Goal: Information Seeking & Learning: Learn about a topic

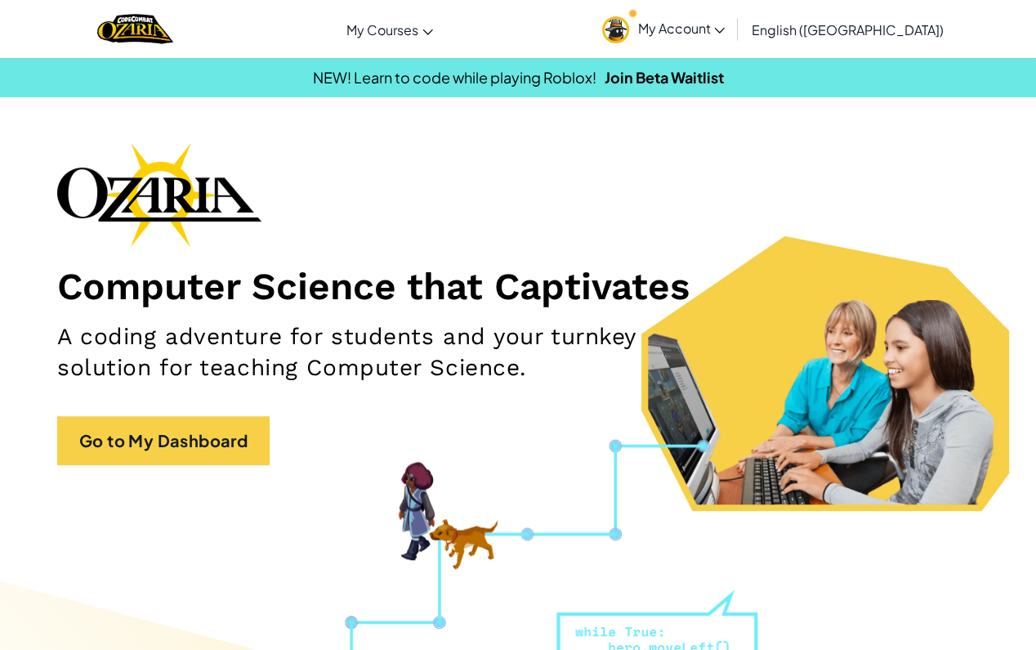
click at [725, 34] on span "My Account" at bounding box center [681, 28] width 87 height 17
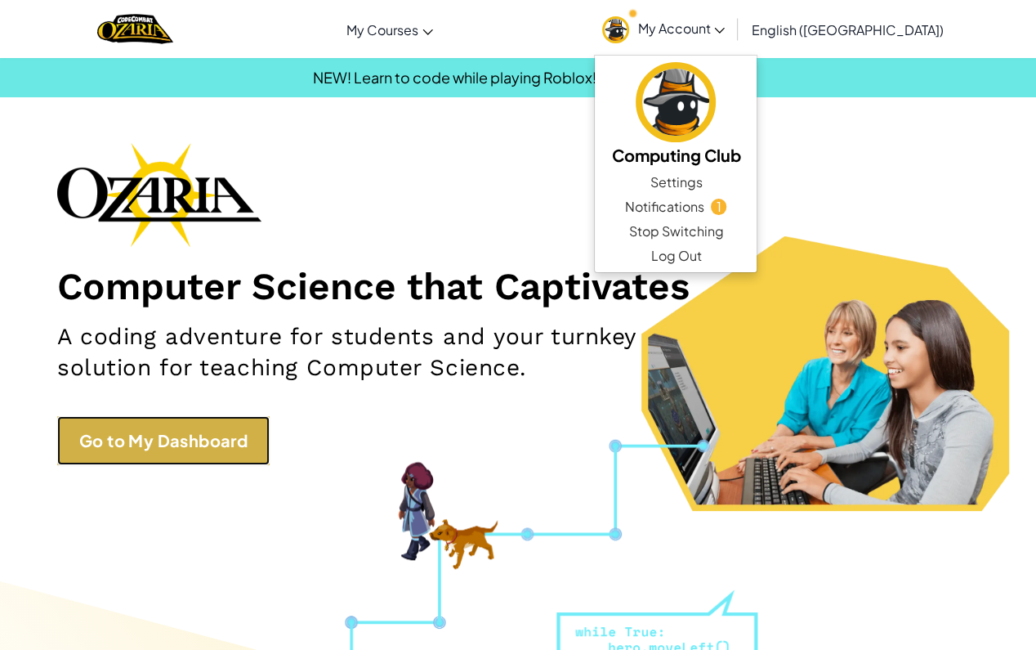
click at [204, 438] on link "Go to My Dashboard" at bounding box center [163, 440] width 213 height 49
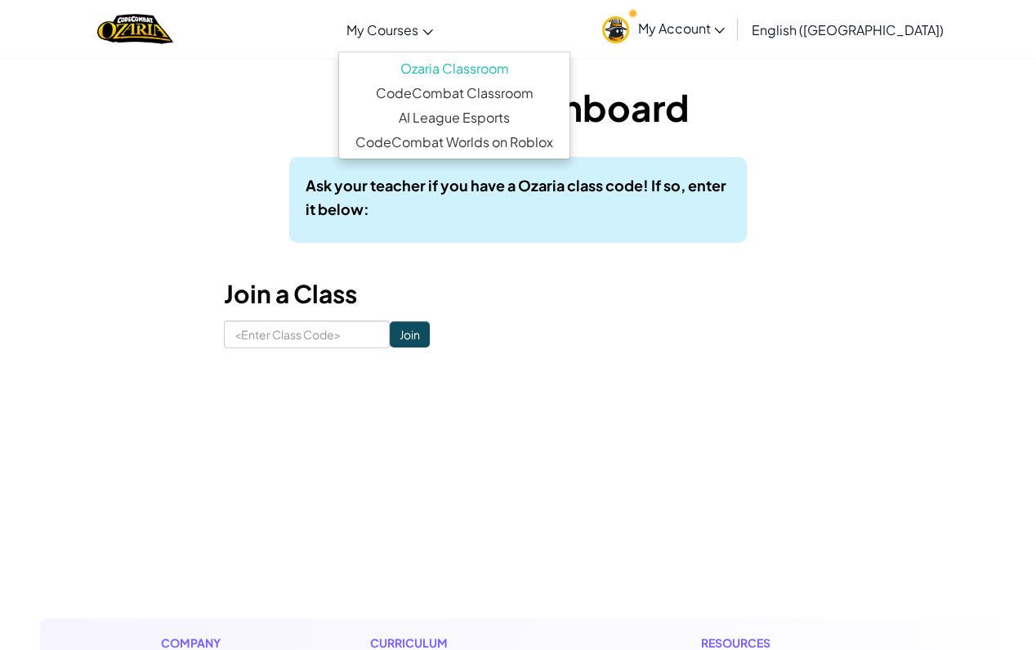
click at [441, 29] on link "My Courses" at bounding box center [389, 29] width 103 height 44
click at [487, 65] on link "Ozaria Classroom" at bounding box center [454, 68] width 230 height 25
click at [725, 29] on span "My Account" at bounding box center [681, 28] width 87 height 17
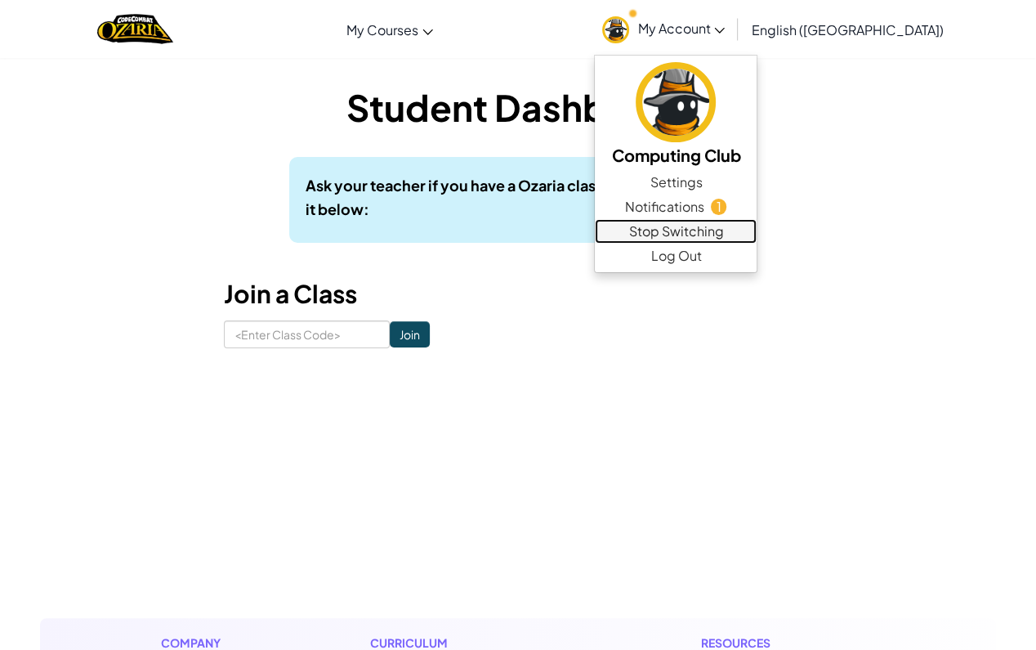
click at [757, 231] on link "Stop Switching" at bounding box center [676, 231] width 162 height 25
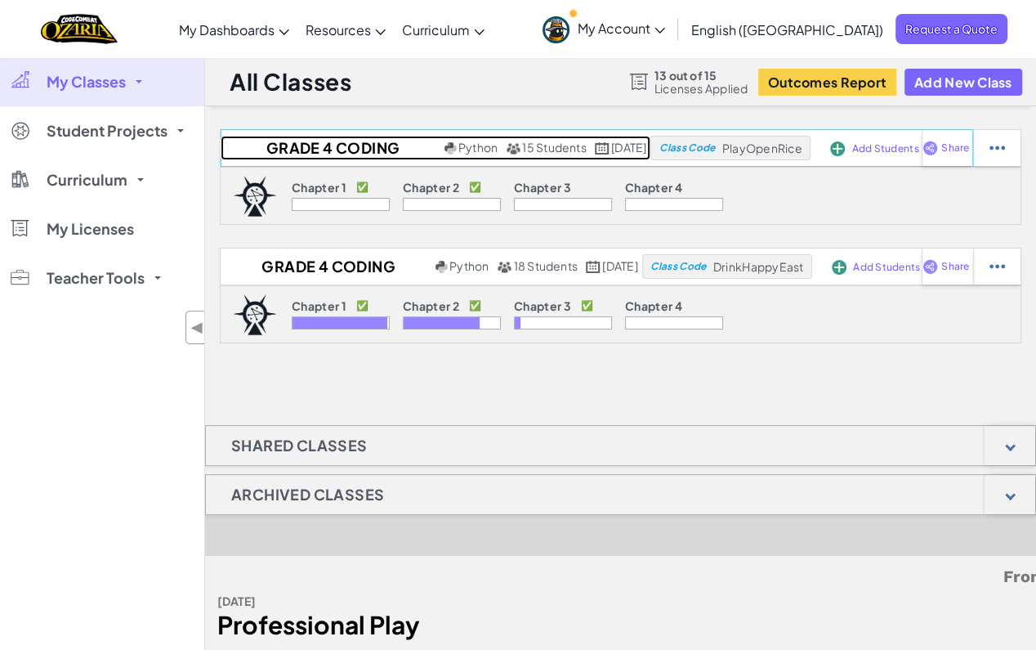
click at [256, 150] on h2 "Grade 4 Coding 2025-26" at bounding box center [331, 148] width 220 height 25
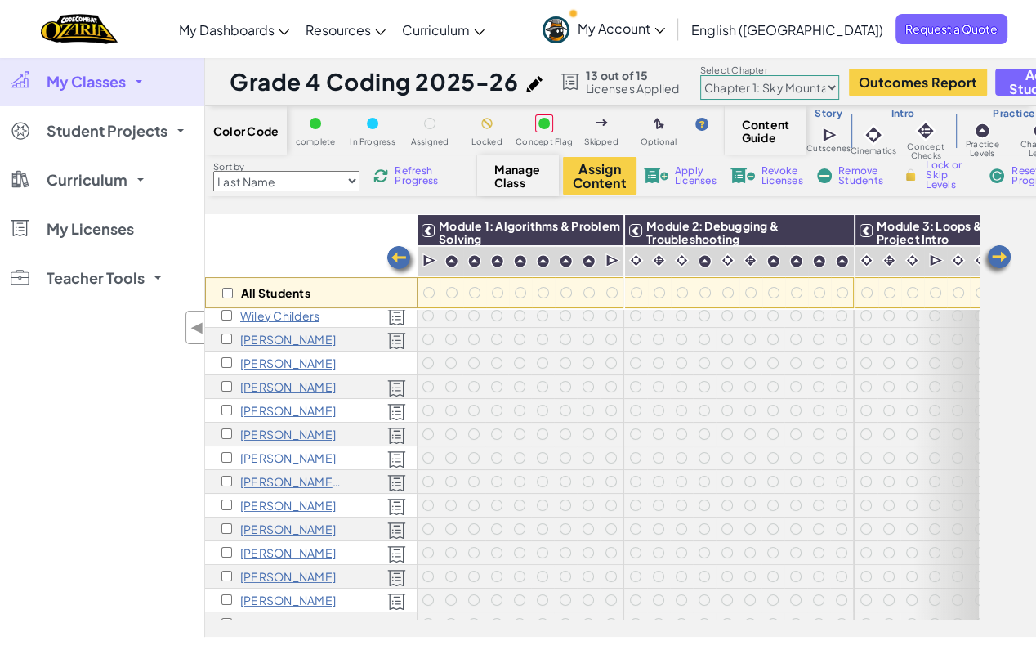
scroll to position [0, 1]
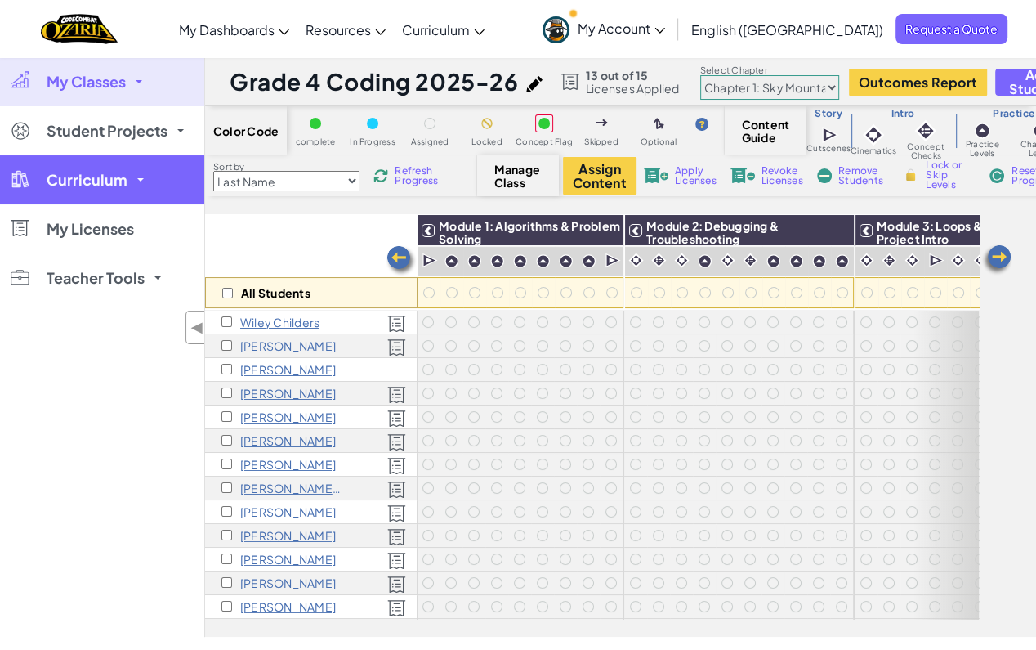
click at [137, 181] on span at bounding box center [140, 179] width 7 height 3
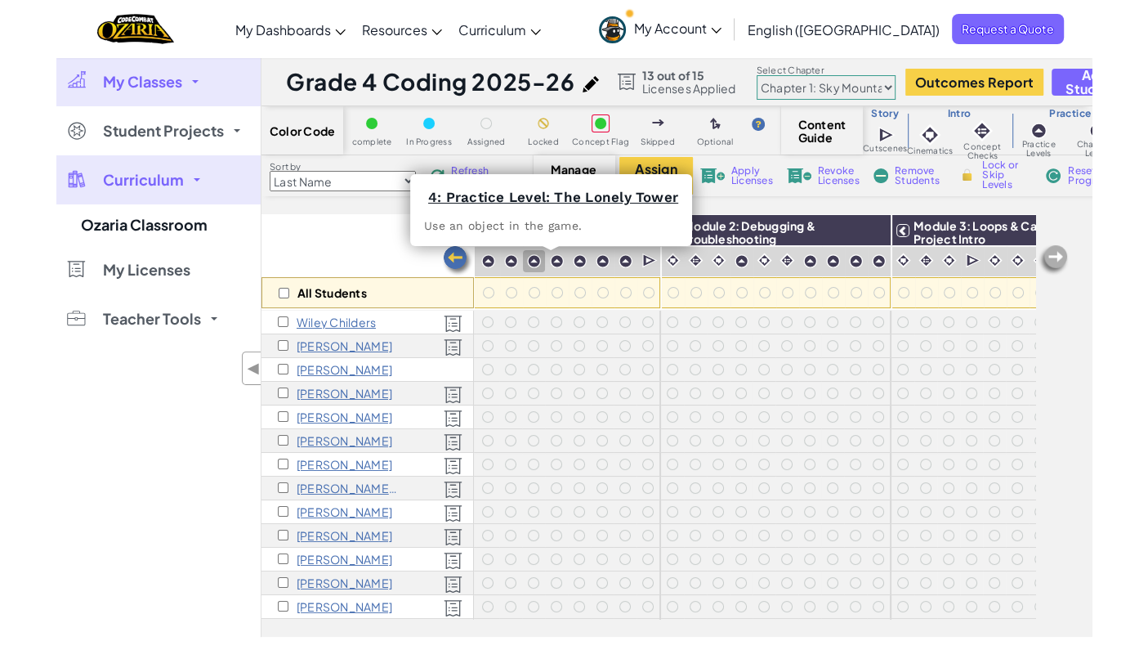
scroll to position [0, 0]
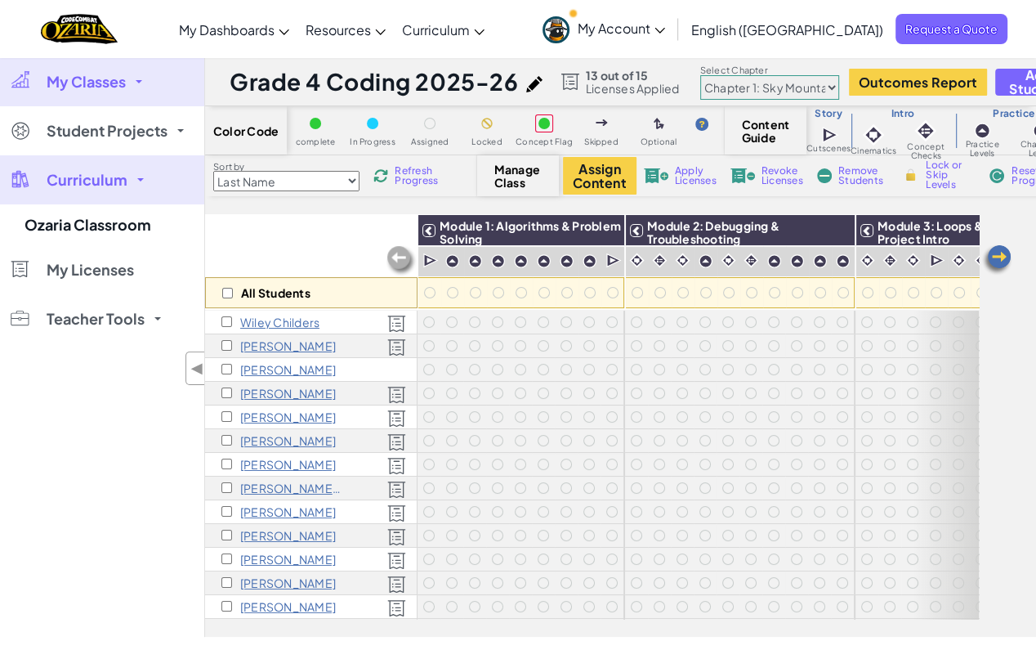
click at [839, 83] on select "Chapter 1: Sky Mountain Chapter 2: The Moon Dancers Chapter 3: The Phoenix Land…" at bounding box center [769, 87] width 139 height 25
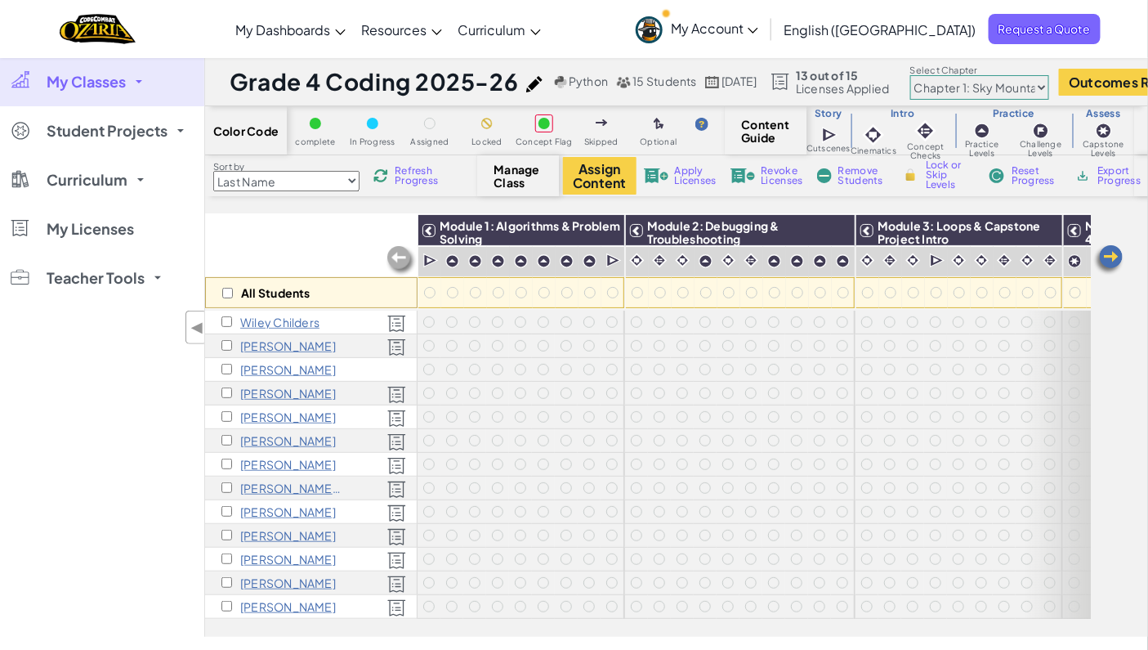
click at [1020, 82] on select "Chapter 1: Sky Mountain Chapter 2: The Moon Dancers Chapter 3: The Phoenix Land…" at bounding box center [980, 87] width 139 height 25
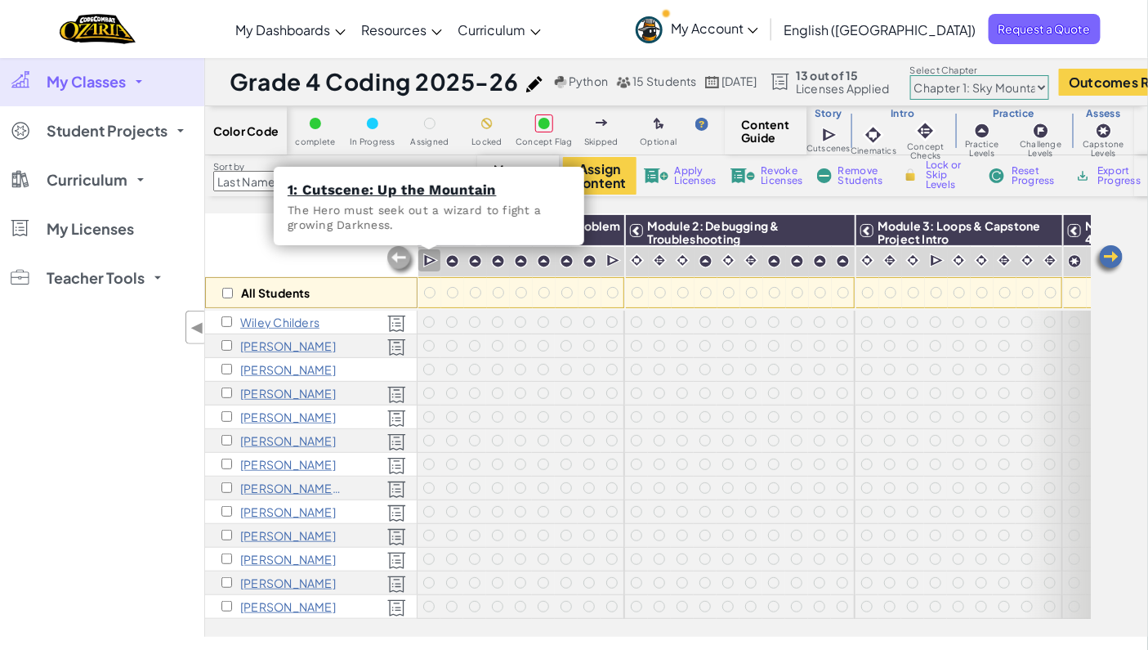
click at [429, 262] on img at bounding box center [431, 261] width 16 height 16
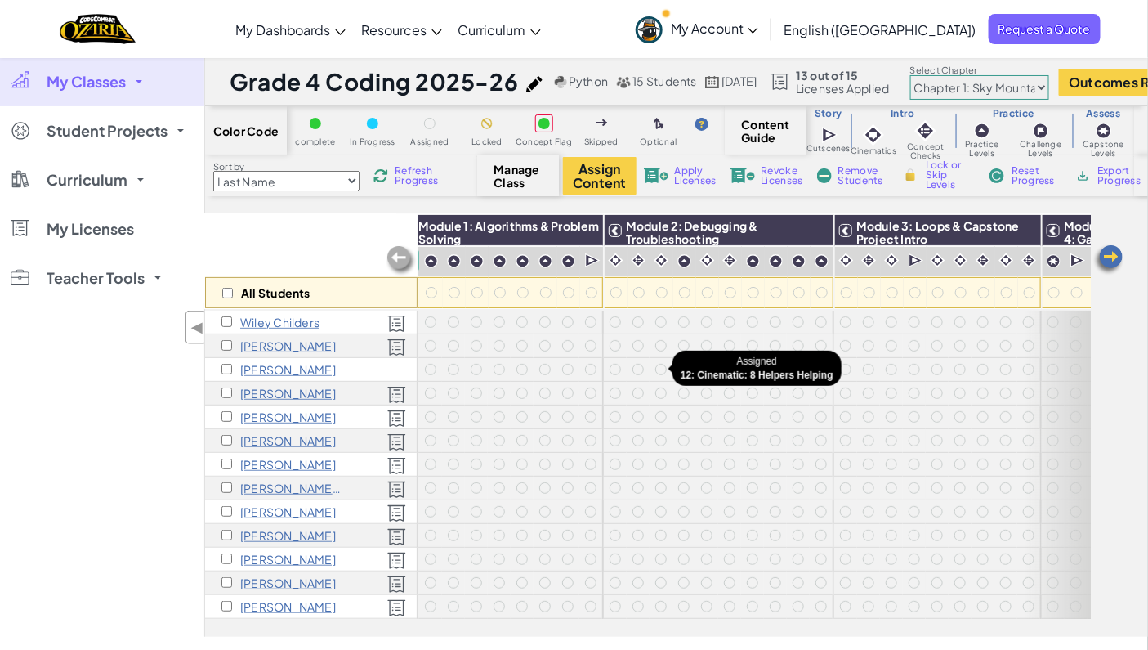
scroll to position [0, 54]
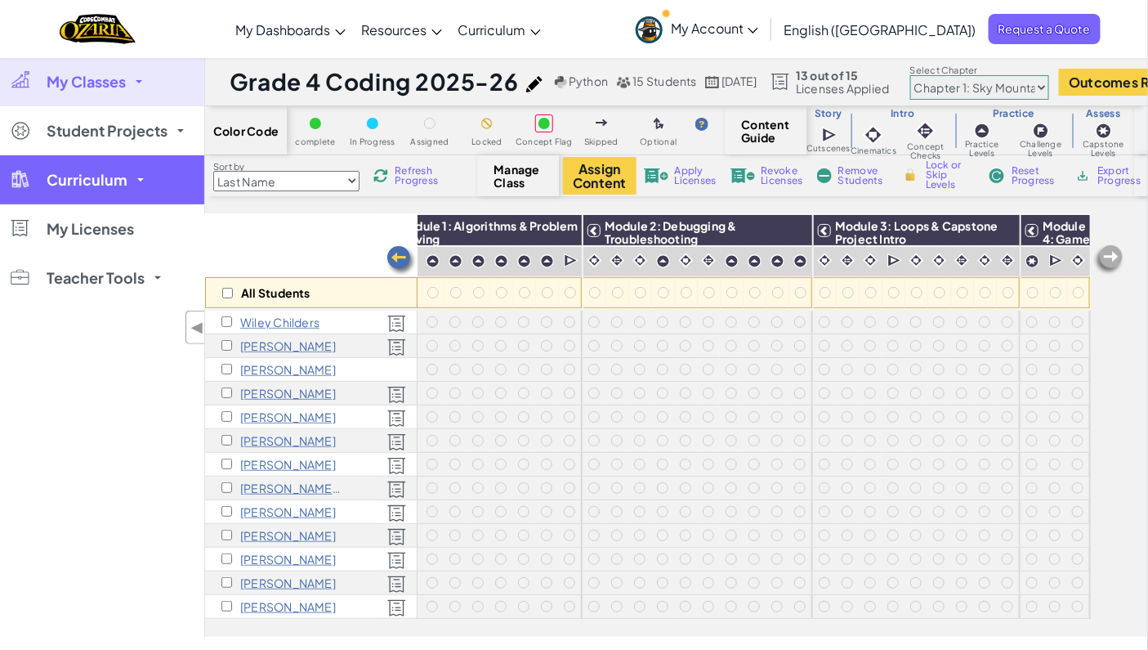
click at [137, 180] on span at bounding box center [140, 179] width 7 height 3
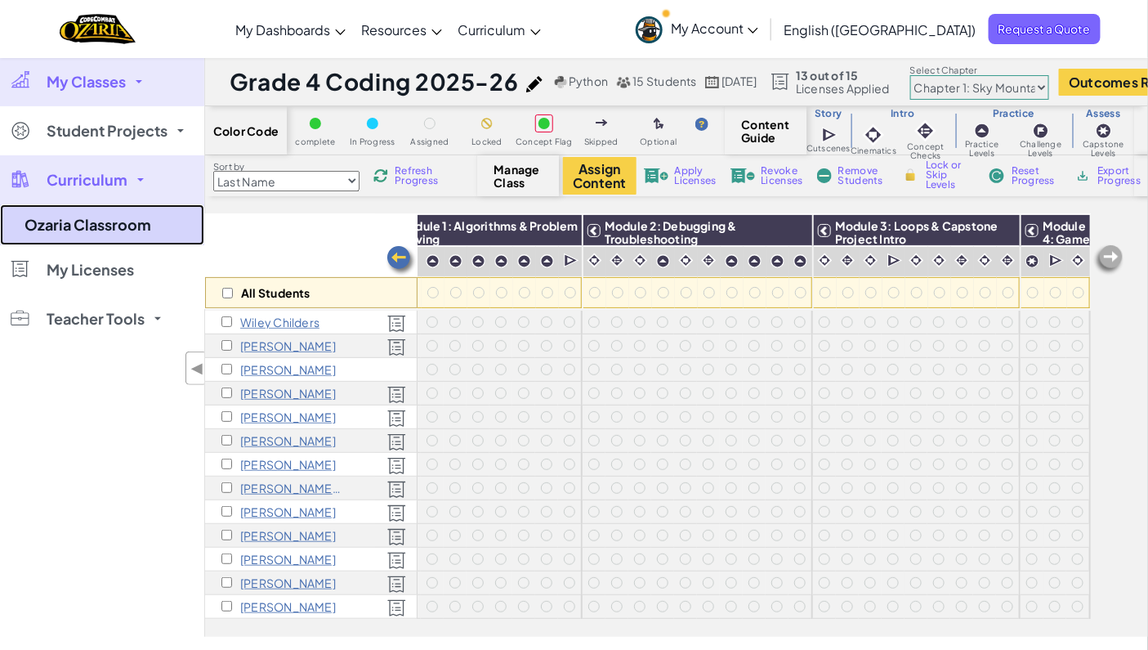
click at [112, 228] on link "Ozaria Classroom" at bounding box center [102, 224] width 204 height 41
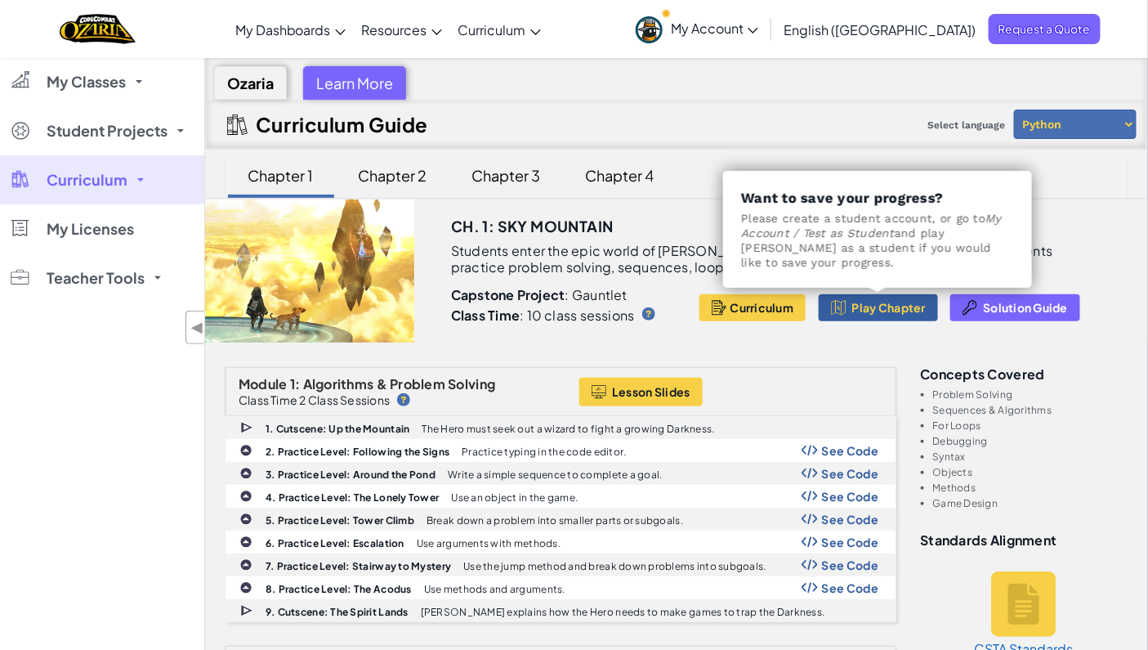
click at [866, 310] on span "Play Chapter" at bounding box center [889, 307] width 74 height 13
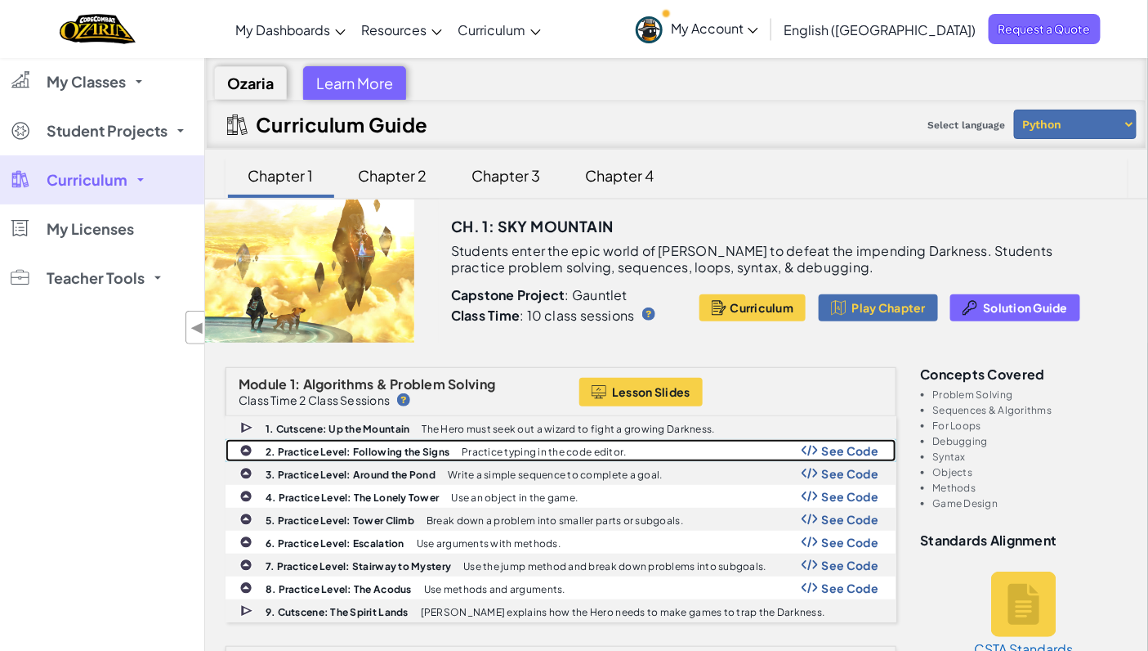
click at [853, 445] on span "See Code" at bounding box center [850, 450] width 57 height 13
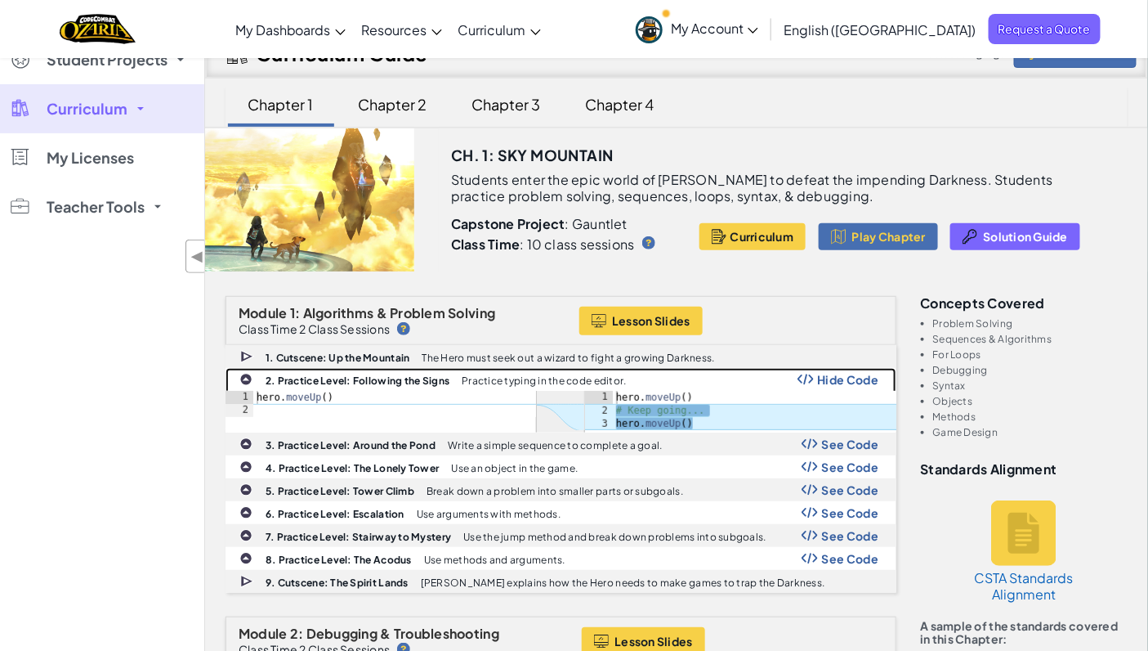
scroll to position [78, 0]
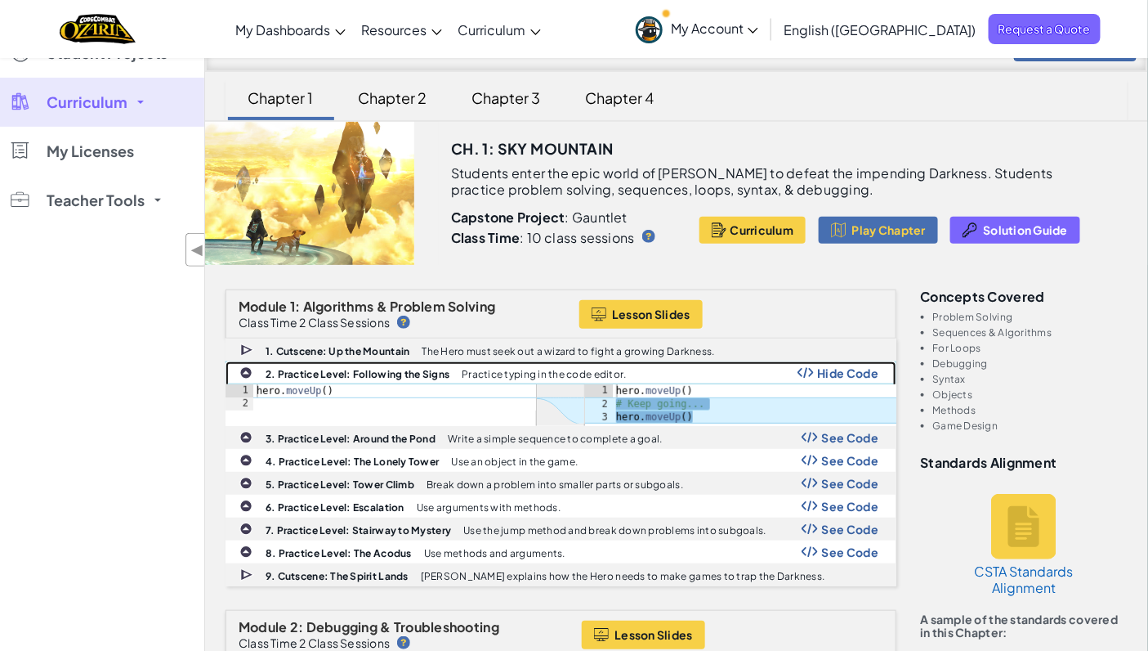
click at [839, 369] on span "Hide Code" at bounding box center [848, 372] width 61 height 13
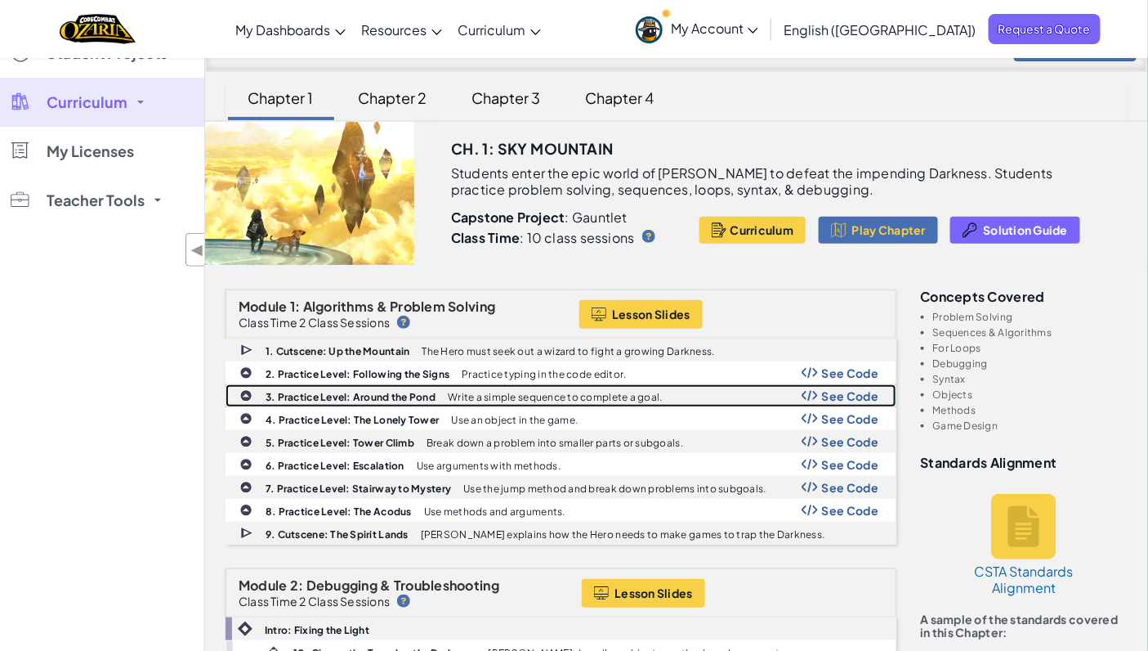
click at [835, 389] on span "See Code" at bounding box center [850, 395] width 57 height 13
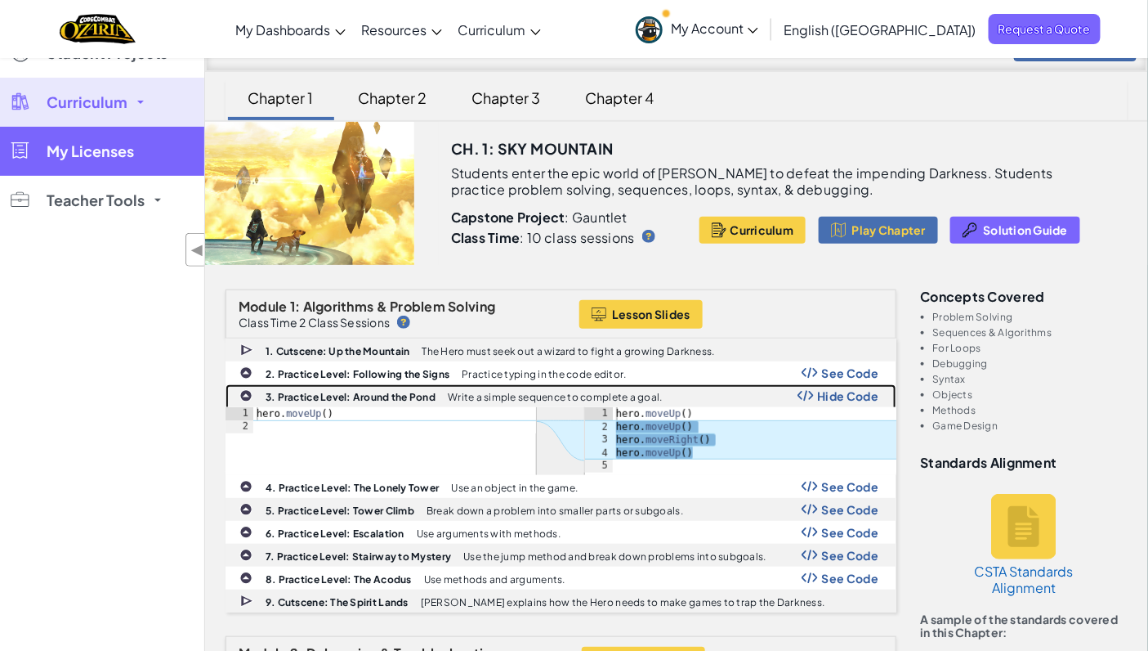
scroll to position [0, 0]
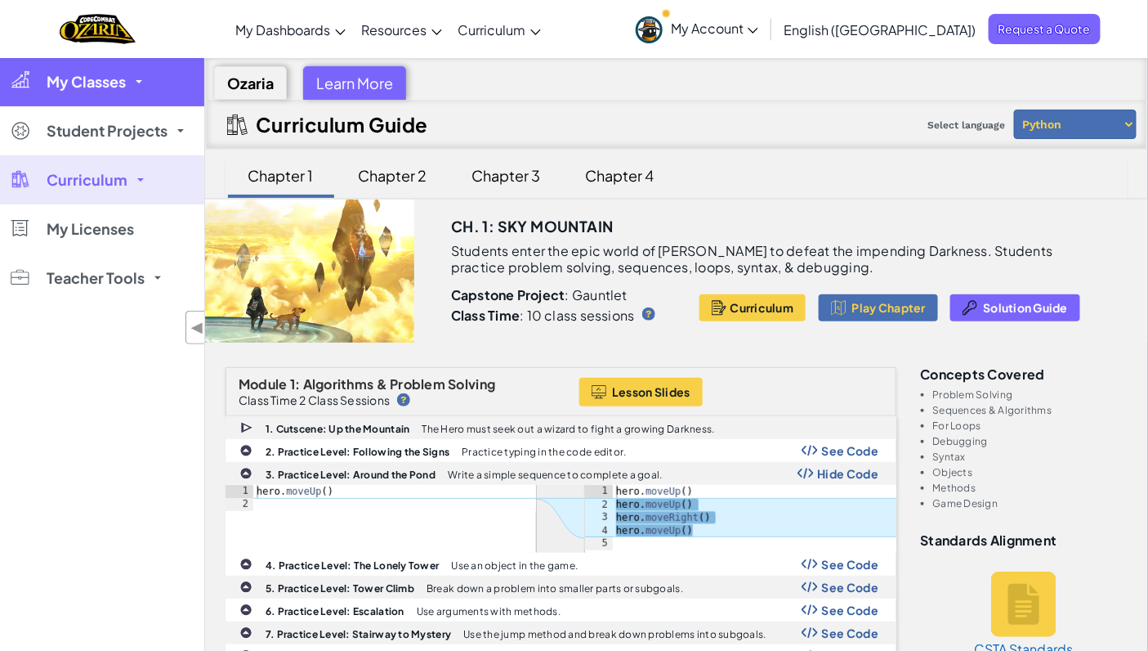
click at [98, 95] on link "My Classes" at bounding box center [102, 81] width 204 height 49
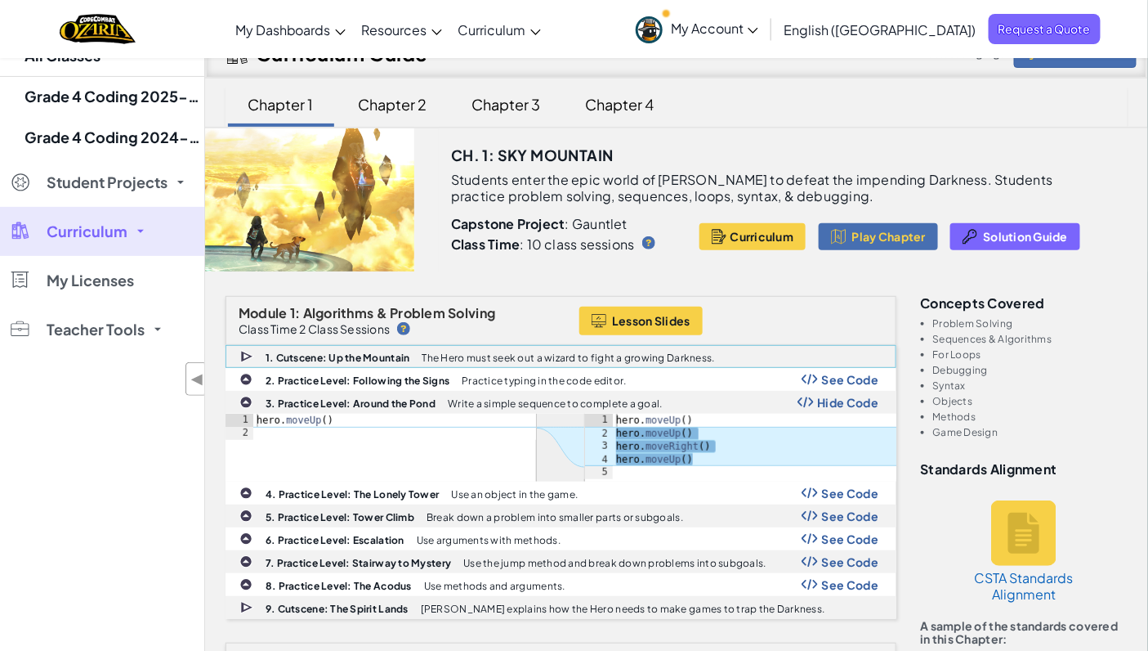
scroll to position [87, 0]
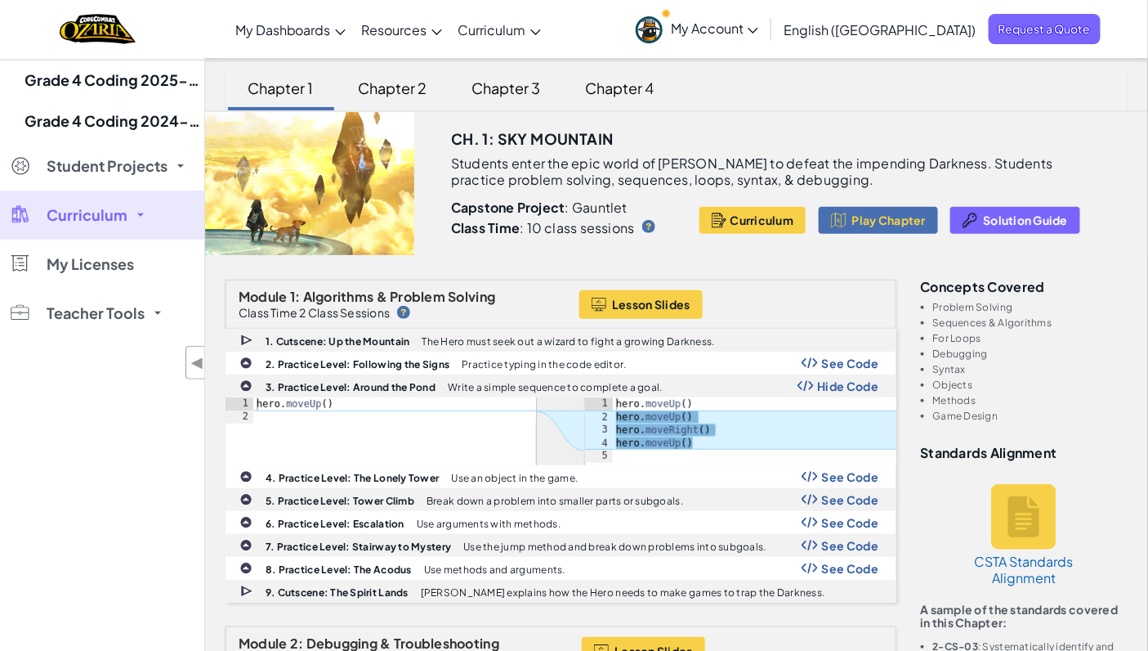
type textarea "hero.moveUp()"
drag, startPoint x: 356, startPoint y: 398, endPoint x: 244, endPoint y: 399, distance: 112.0
click at [244, 398] on div "hero.moveUp() 1 2 hero . moveUp ( ) ההההההההההההההההההההההההההההההההההההההההההה…" at bounding box center [381, 410] width 311 height 26
type textarea "hero.moveUp()"
drag, startPoint x: 705, startPoint y: 399, endPoint x: 607, endPoint y: 397, distance: 97.3
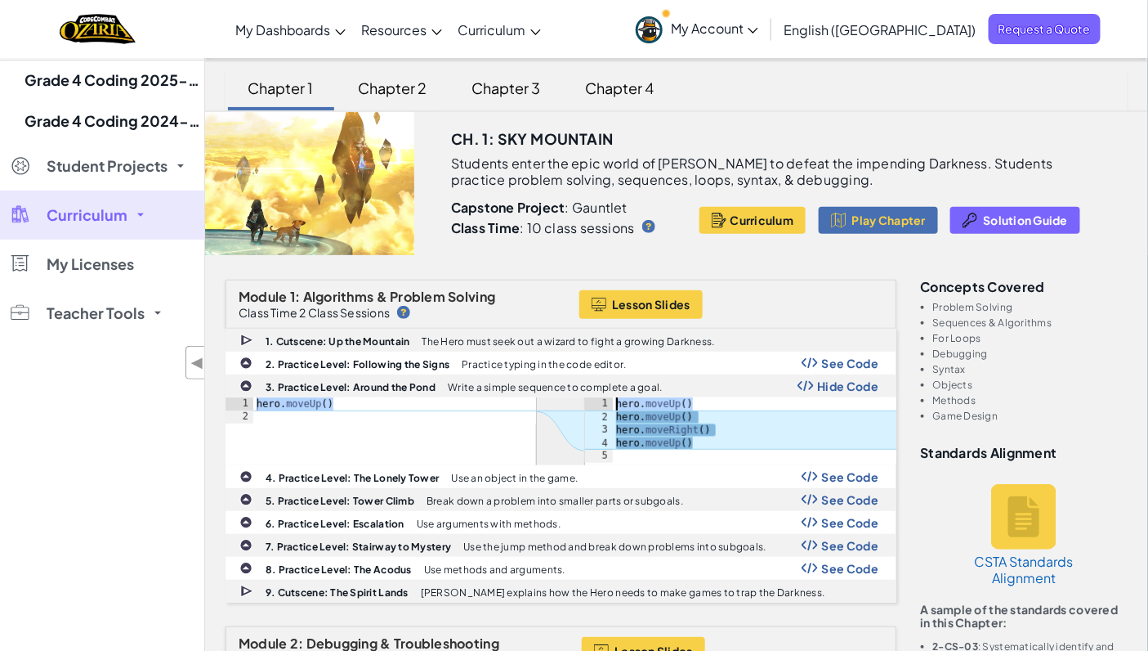
click at [607, 397] on div "hero.moveUp() 1 2 3 4 5 hero . moveUp ( ) hero . moveUp ( ) hero . moveRight ( …" at bounding box center [740, 429] width 311 height 65
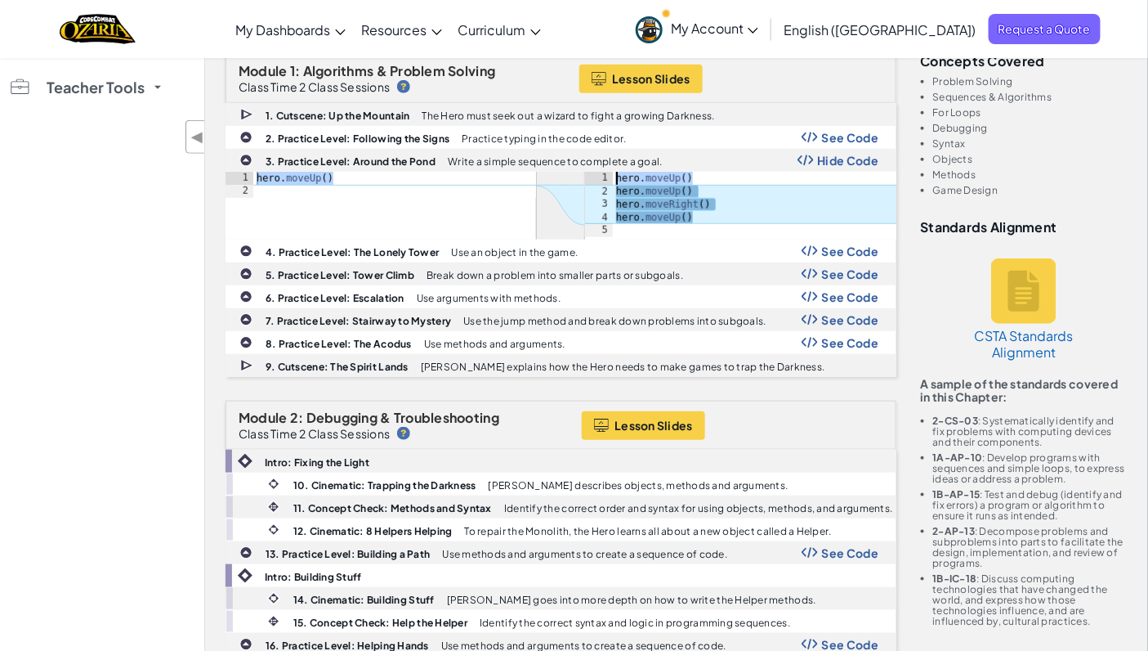
scroll to position [321, 0]
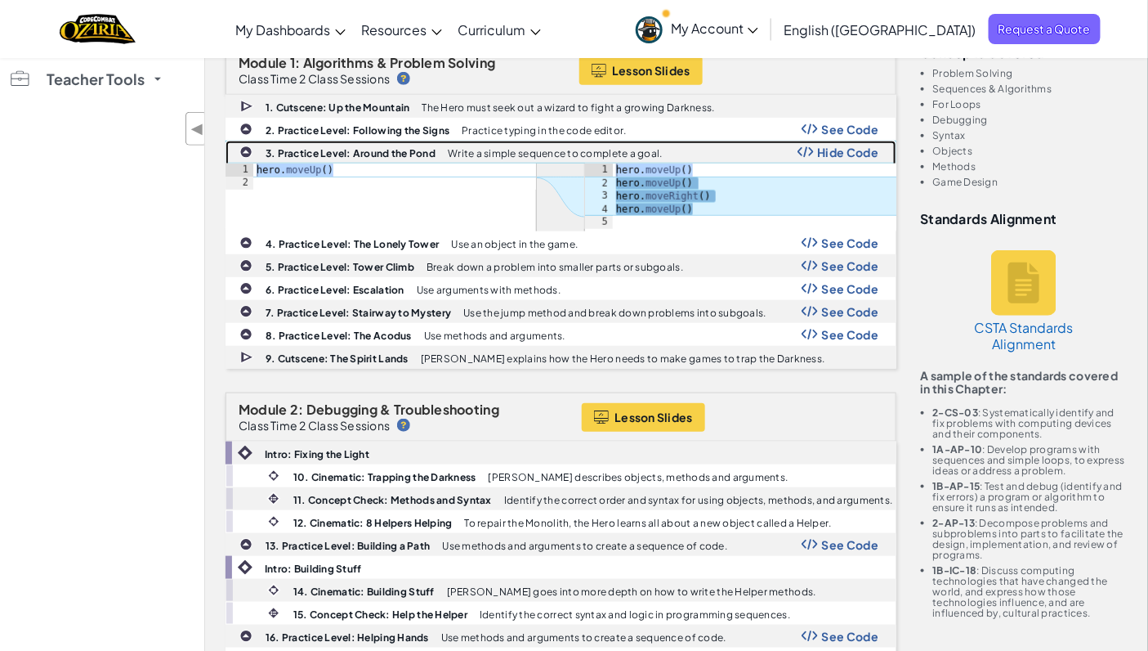
click at [246, 148] on img at bounding box center [245, 151] width 13 height 13
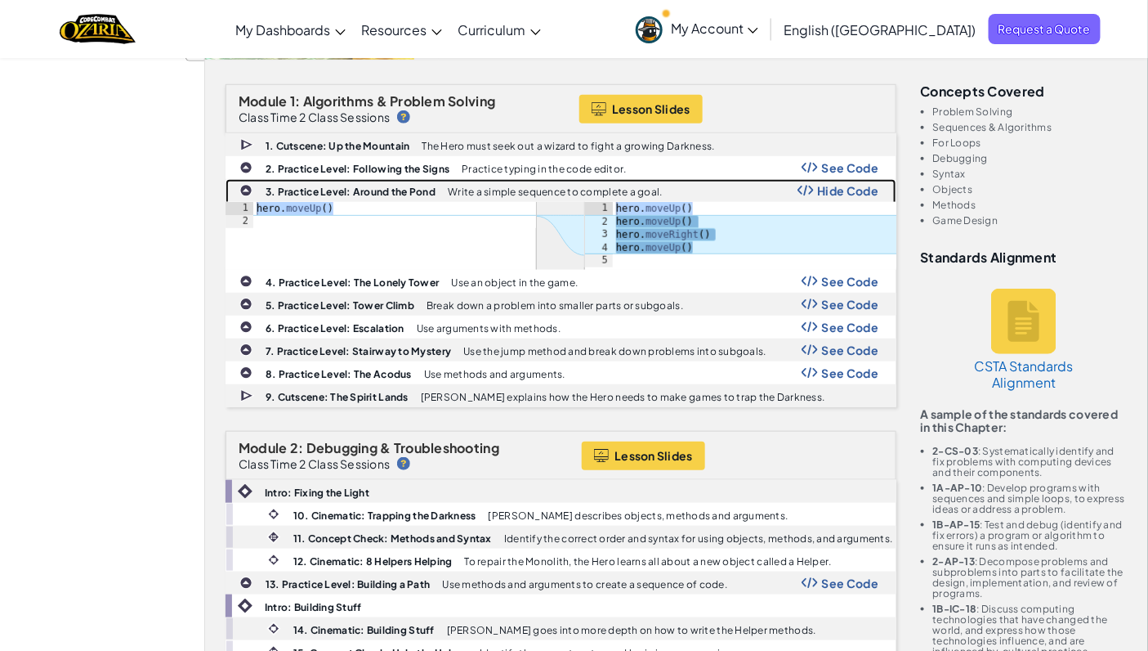
scroll to position [278, 0]
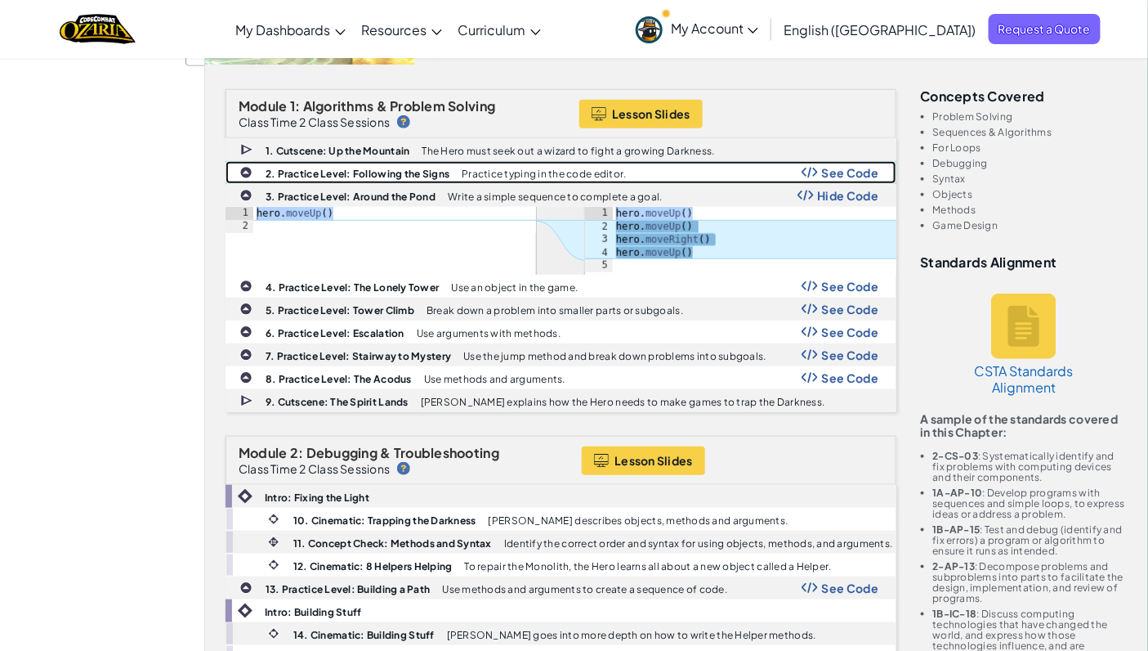
click at [836, 172] on span "See Code" at bounding box center [850, 172] width 57 height 13
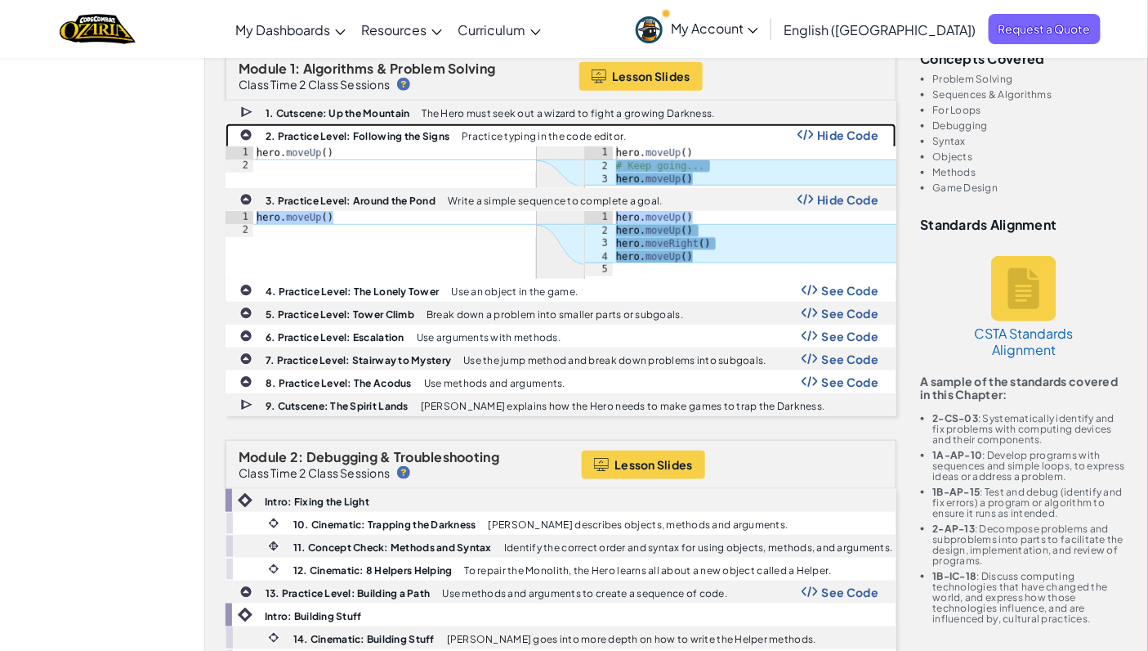
scroll to position [327, 0]
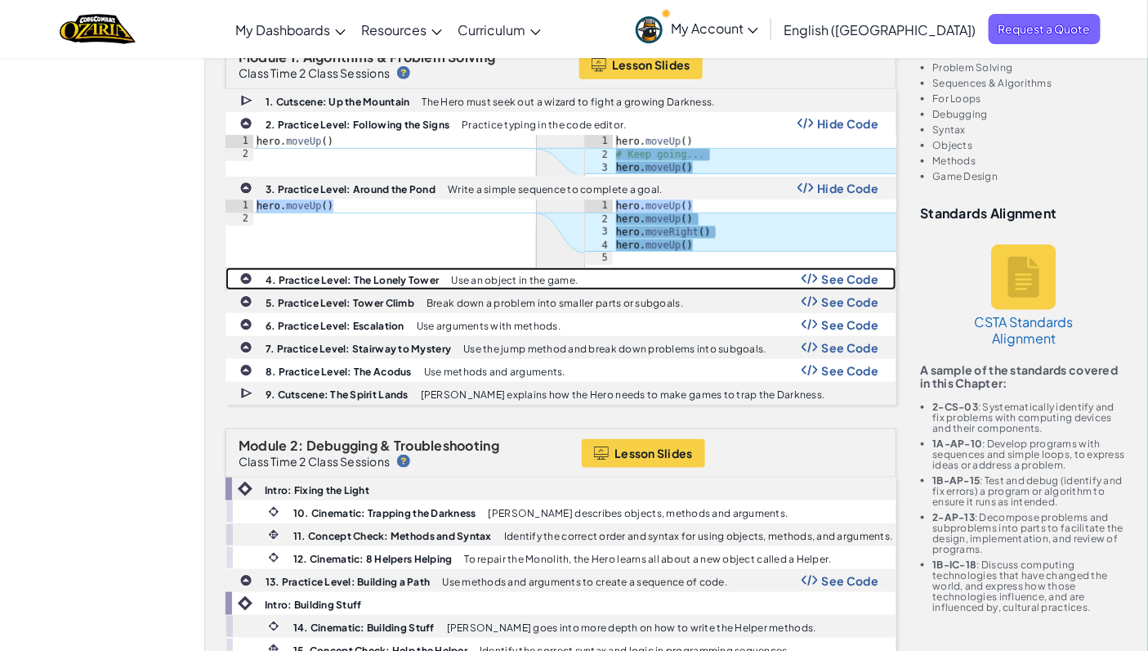
click at [852, 273] on span "See Code" at bounding box center [850, 278] width 57 height 13
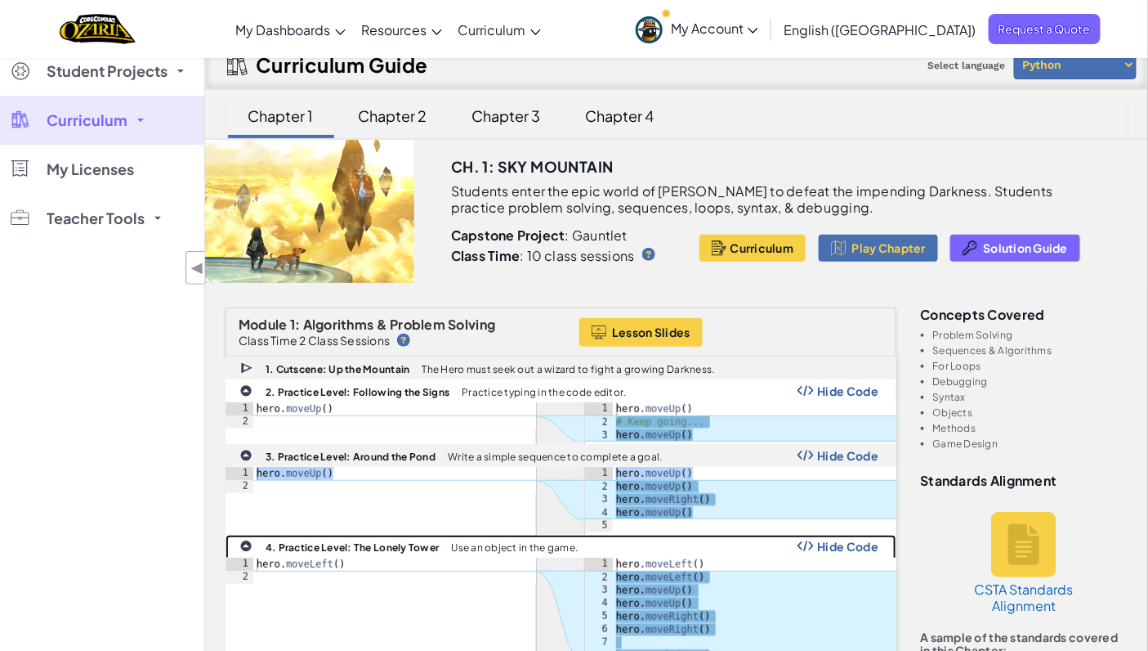
scroll to position [68, 0]
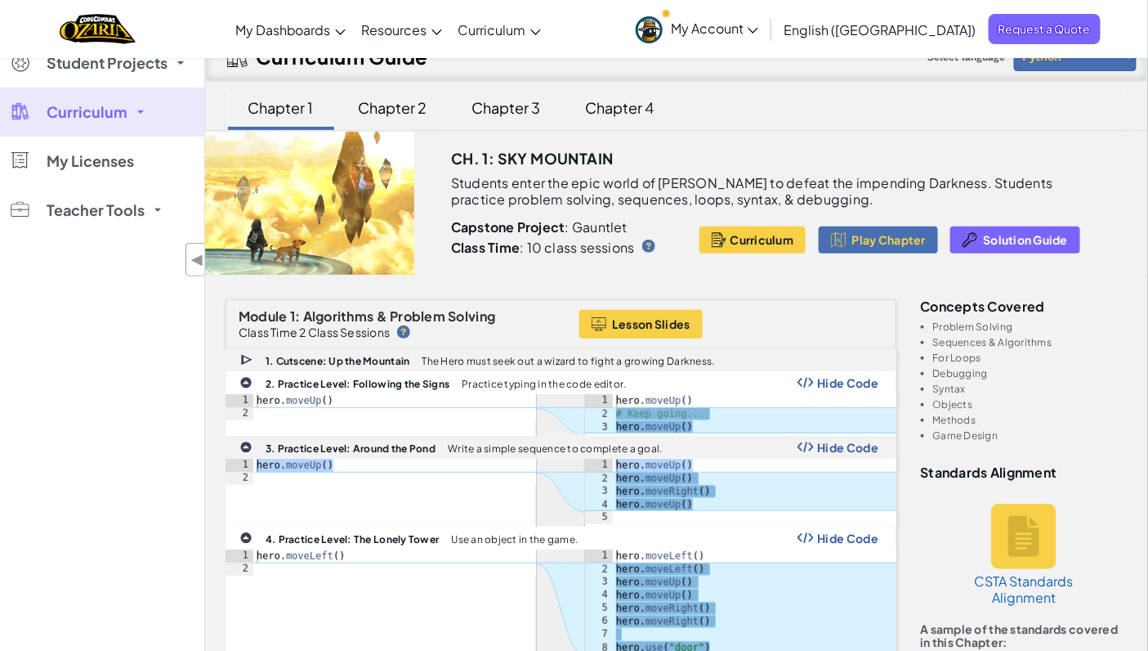
click at [405, 109] on div "Chapter 2" at bounding box center [392, 107] width 101 height 38
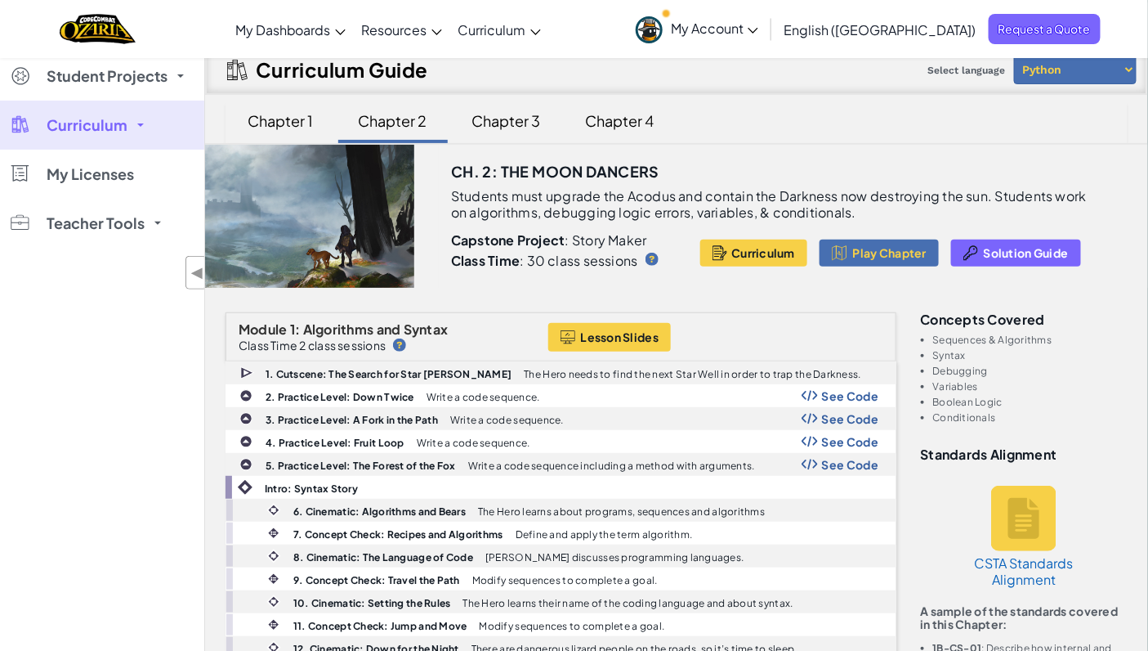
scroll to position [0, 0]
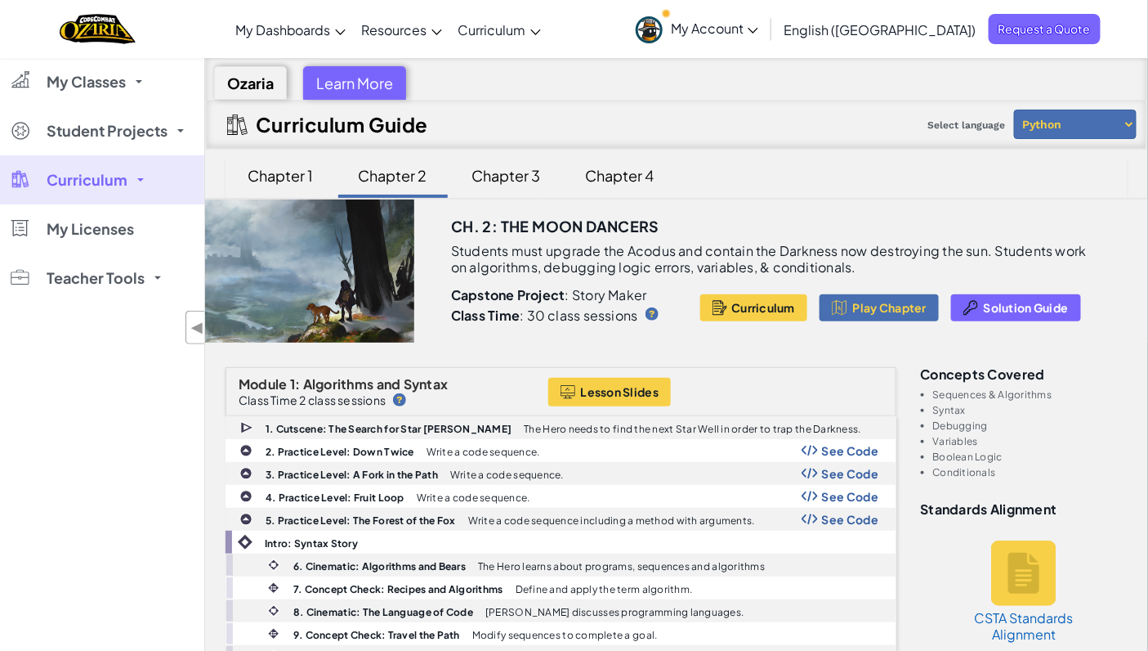
click at [499, 176] on div "Chapter 3" at bounding box center [506, 175] width 101 height 38
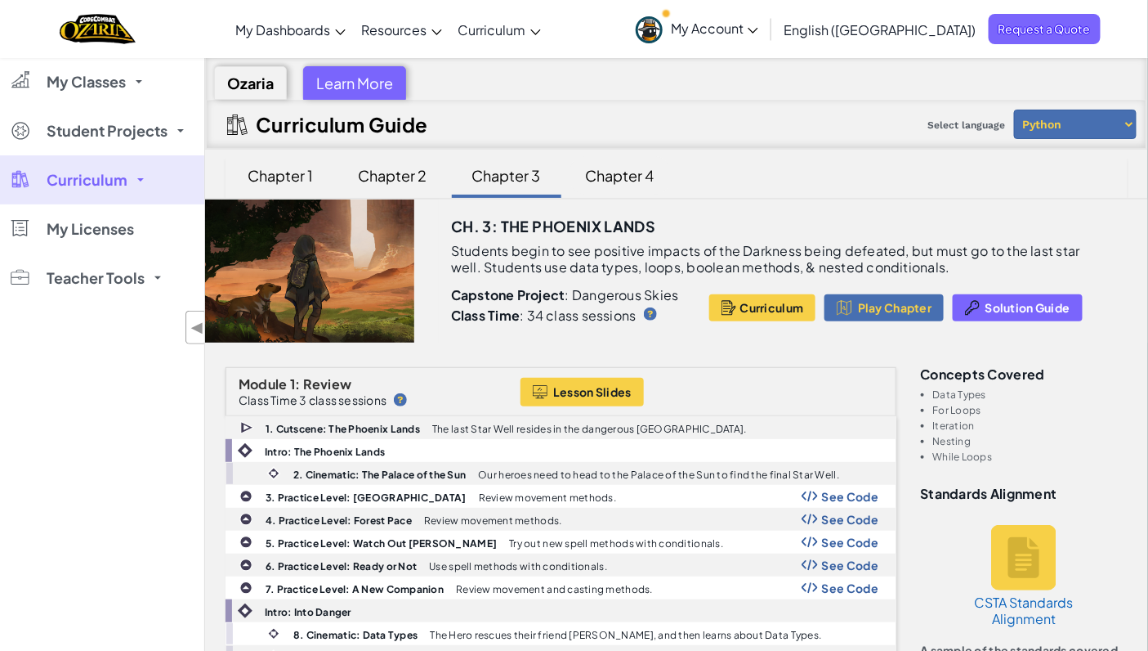
click at [614, 176] on div "Chapter 4" at bounding box center [620, 175] width 101 height 38
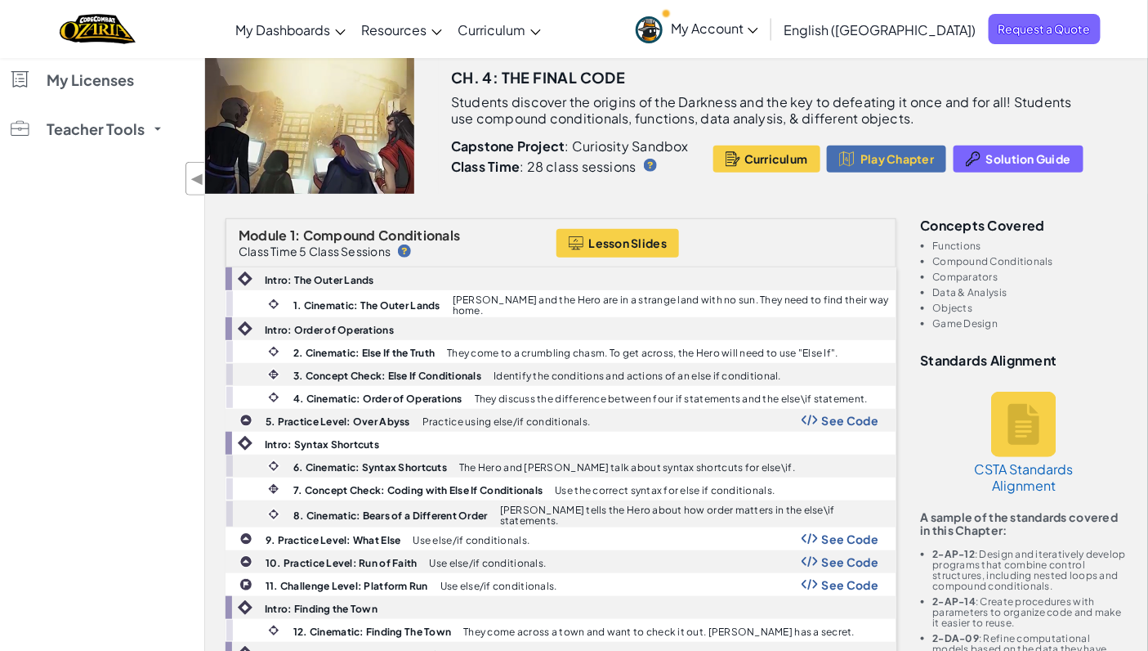
scroll to position [150, 0]
